Goal: Information Seeking & Learning: Learn about a topic

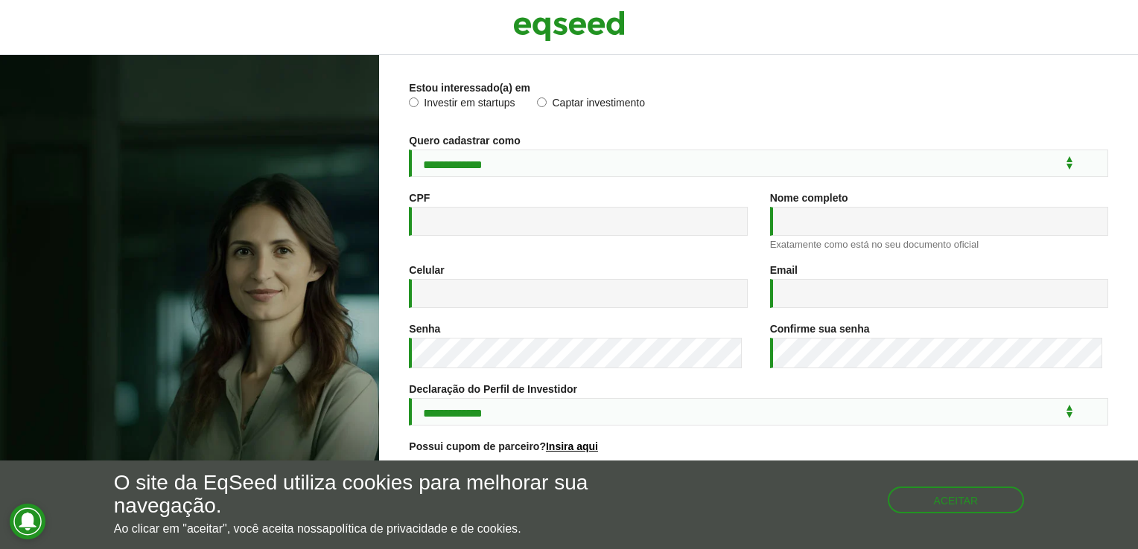
scroll to position [214, 0]
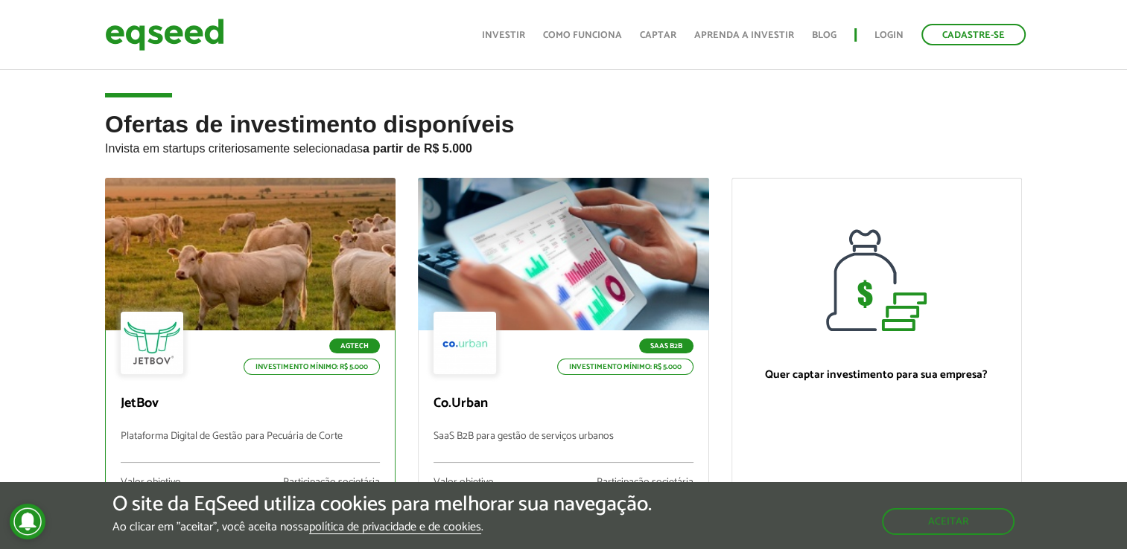
scroll to position [149, 0]
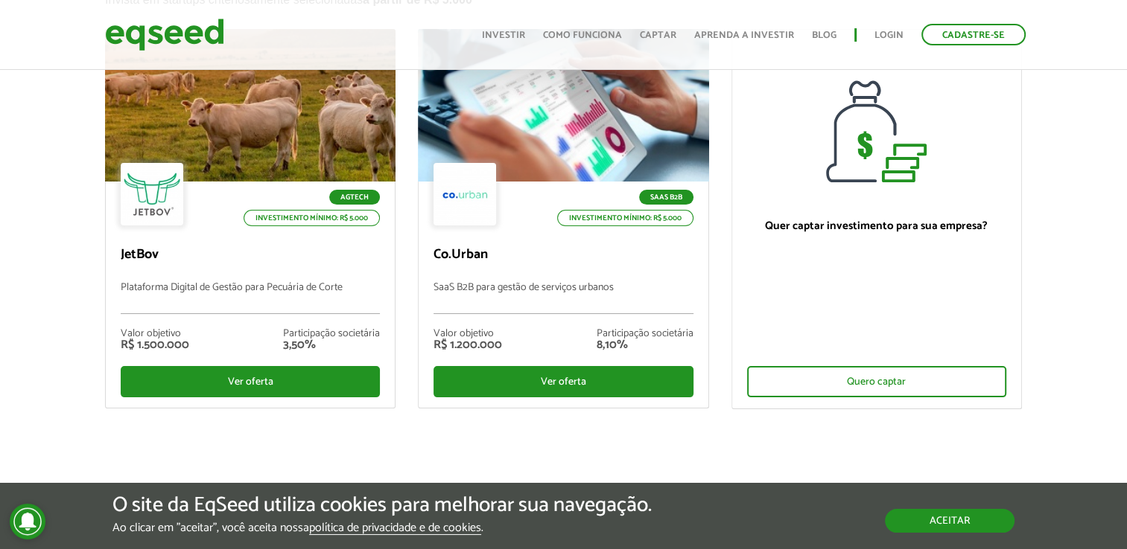
click at [910, 509] on button "Aceitar" at bounding box center [950, 521] width 130 height 24
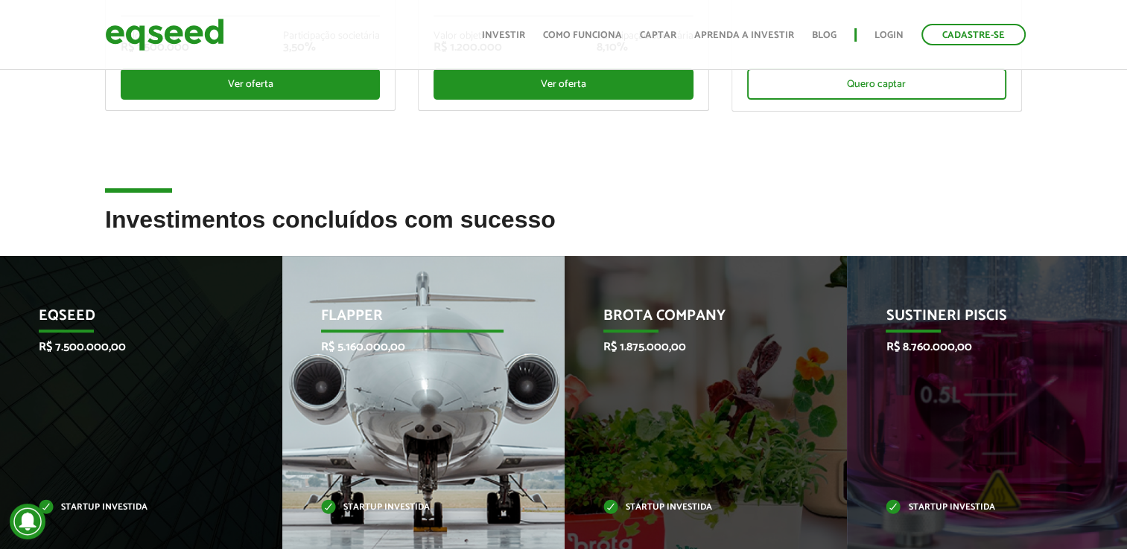
scroll to position [596, 0]
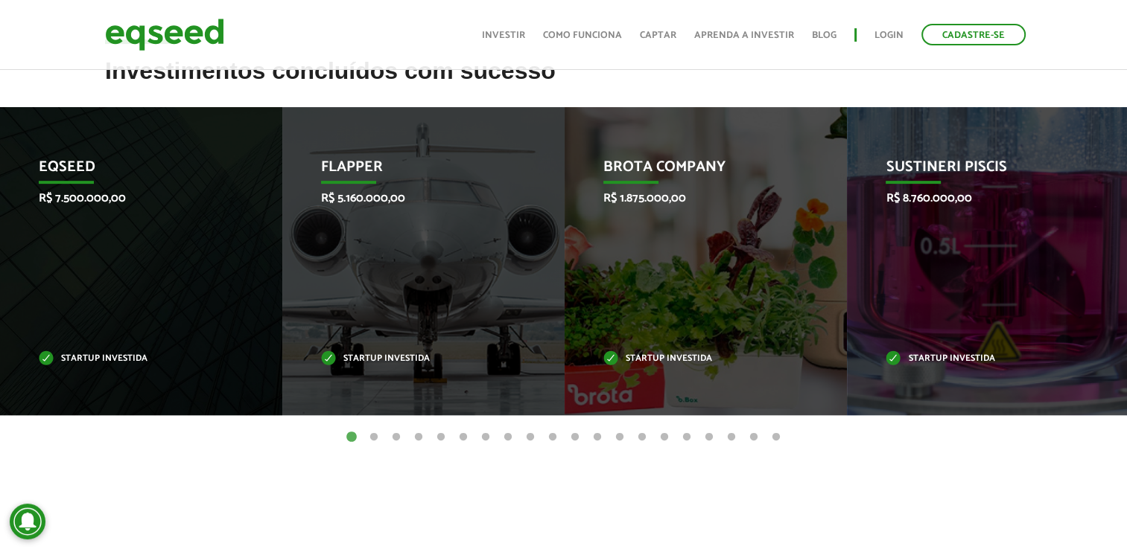
click at [373, 439] on button "2" at bounding box center [373, 437] width 15 height 15
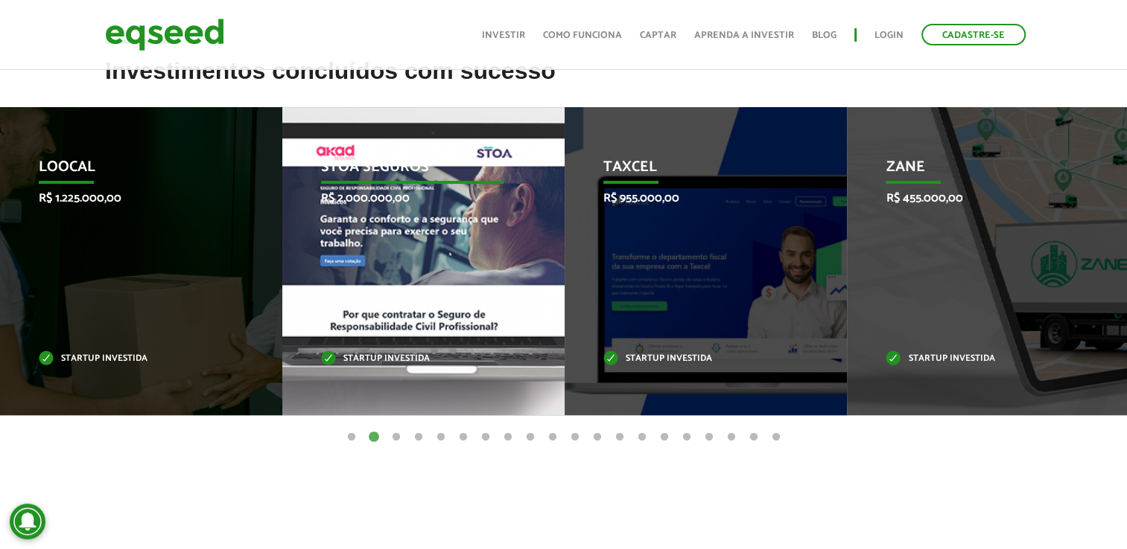
click at [378, 345] on div "STOA Seguros R$ 2.000.000,00 Startup investida" at bounding box center [412, 261] width 260 height 308
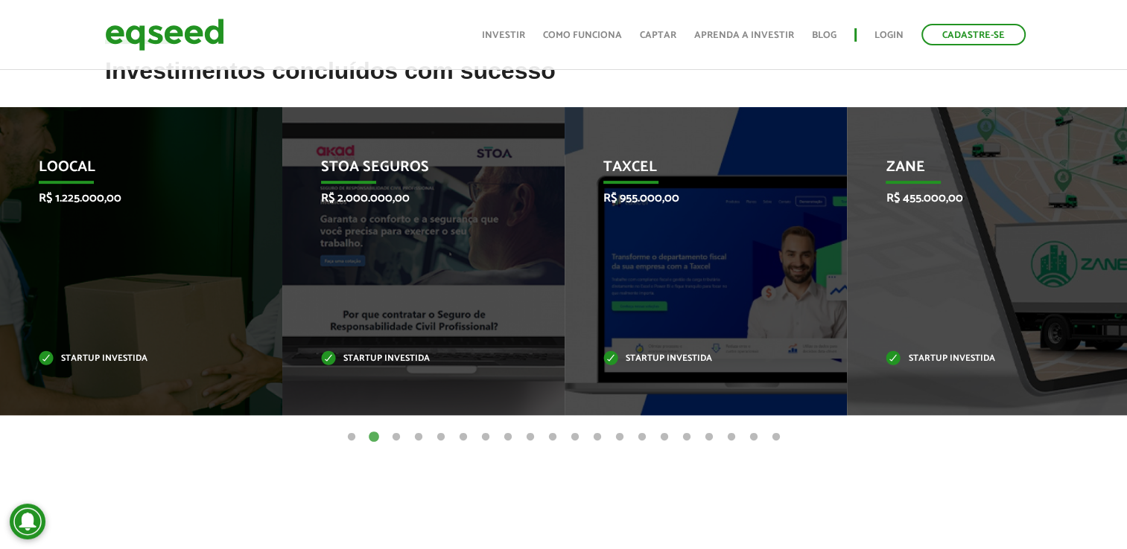
click at [404, 441] on ul "1 2 3 4 5 6 7 8 9 10 11 12 13 14 15 16 17 18 19 20" at bounding box center [563, 437] width 1127 height 16
click at [478, 436] on button "7" at bounding box center [485, 437] width 15 height 15
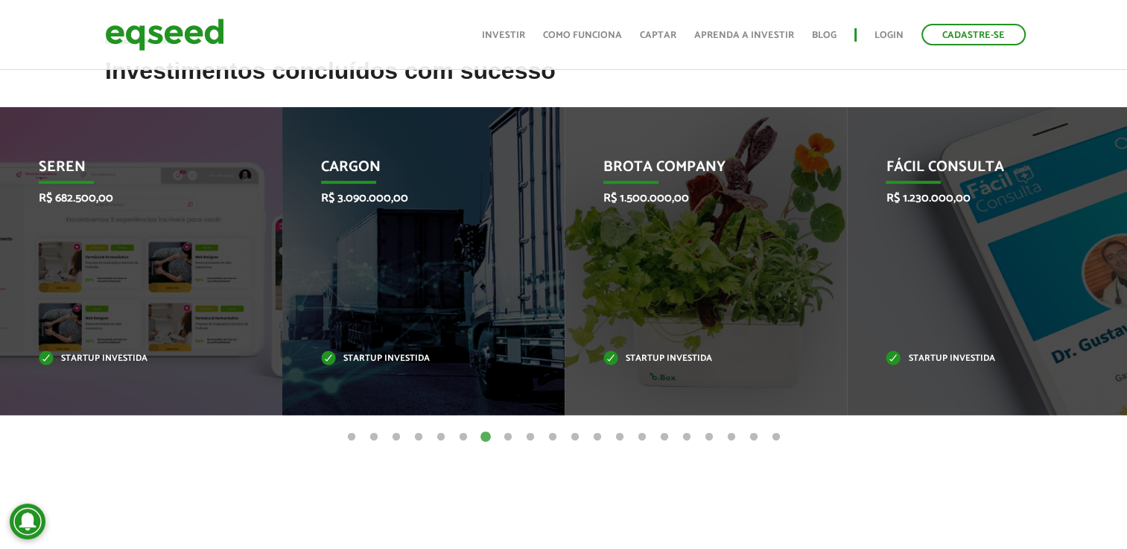
click at [660, 432] on button "15" at bounding box center [664, 437] width 15 height 15
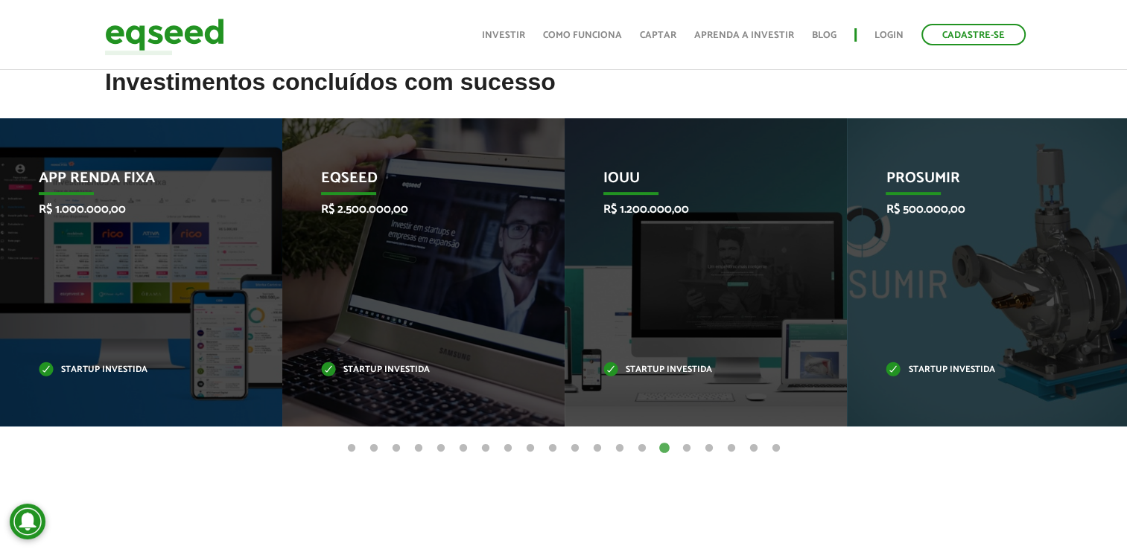
scroll to position [63, 0]
